Goal: Information Seeking & Learning: Learn about a topic

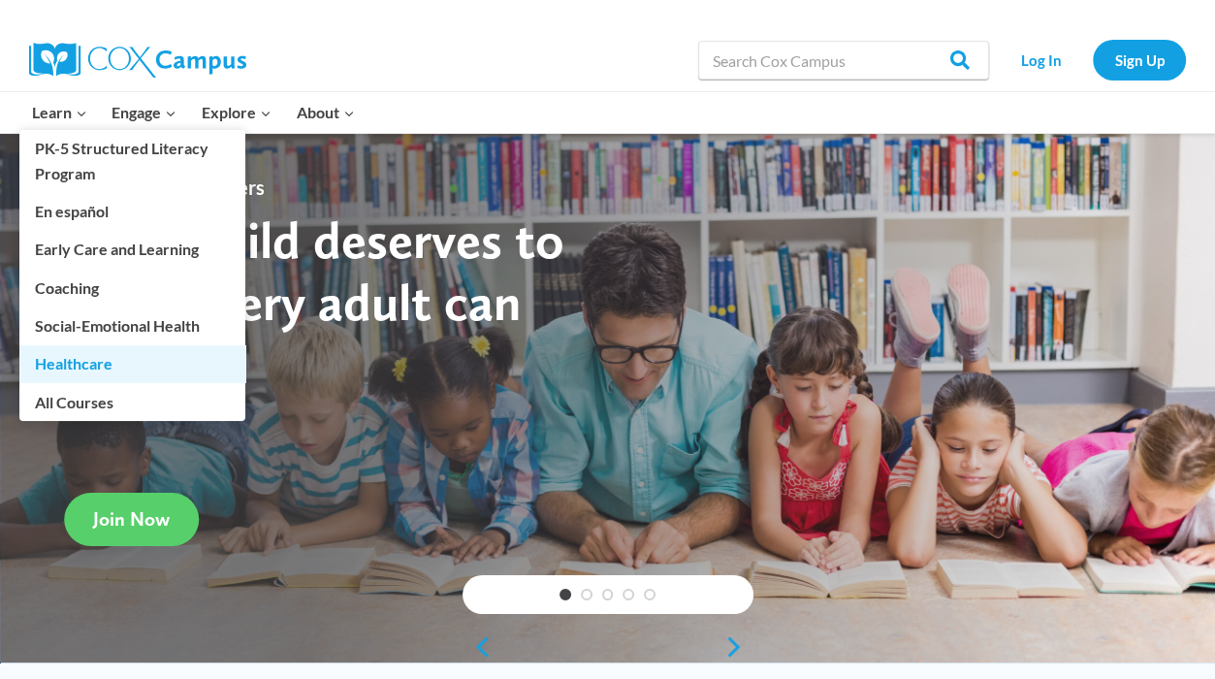
click at [85, 369] on link "Healthcare" at bounding box center [132, 363] width 226 height 37
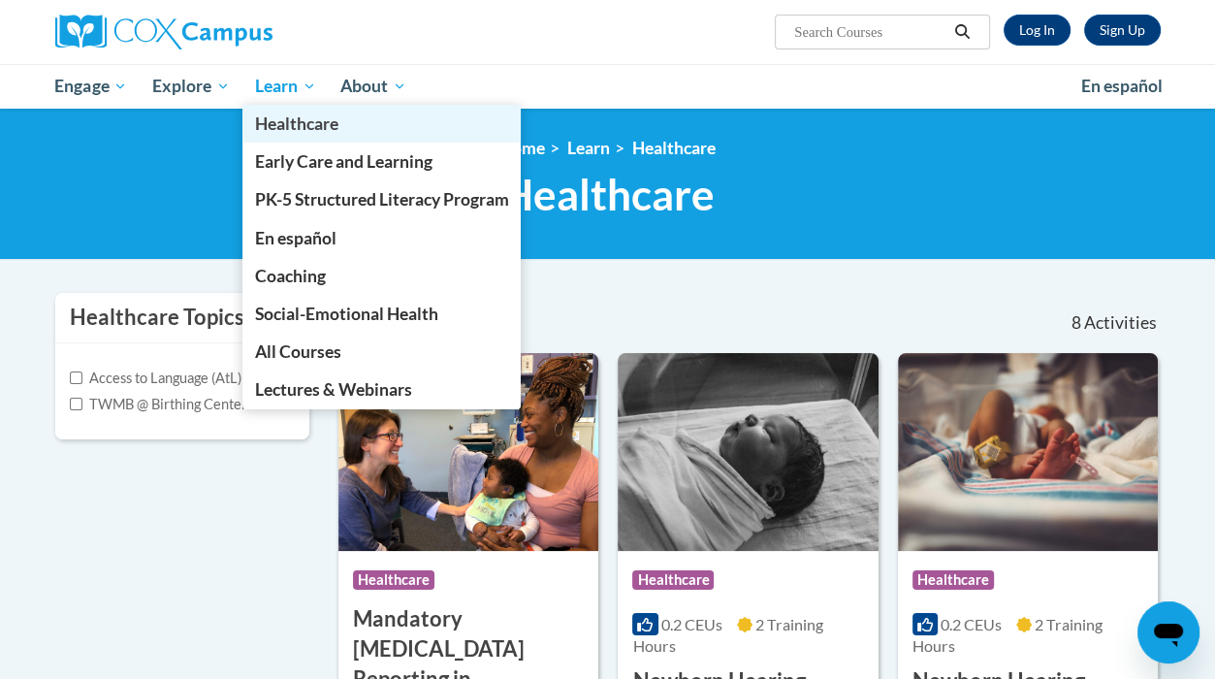
click at [304, 125] on span "Healthcare" at bounding box center [296, 123] width 83 height 20
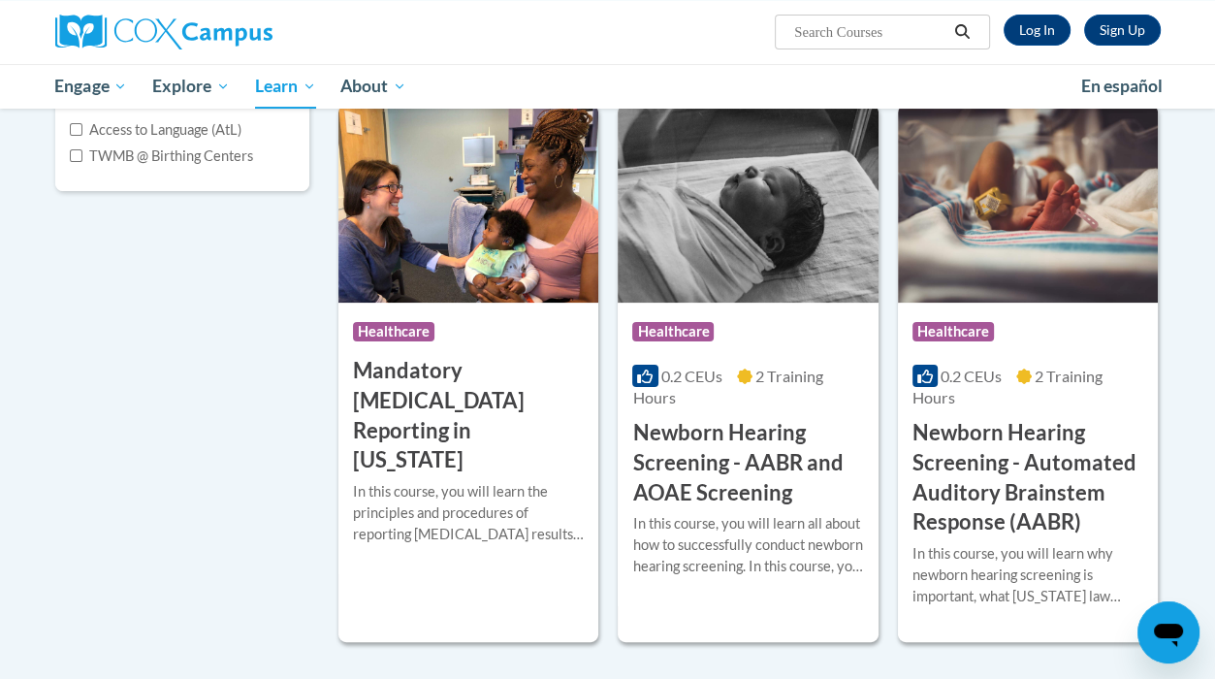
scroll to position [218, 0]
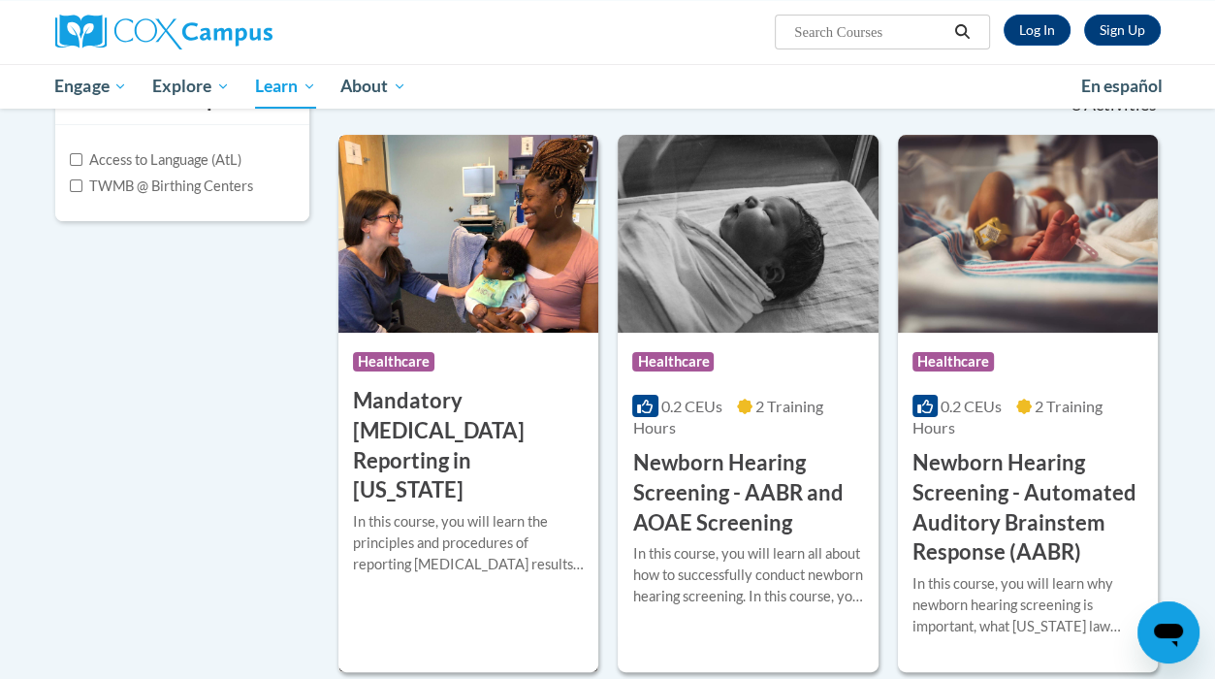
click at [416, 412] on h3 "Mandatory [MEDICAL_DATA] Reporting in [US_STATE]" at bounding box center [468, 445] width 231 height 119
